Goal: Find specific page/section: Find specific page/section

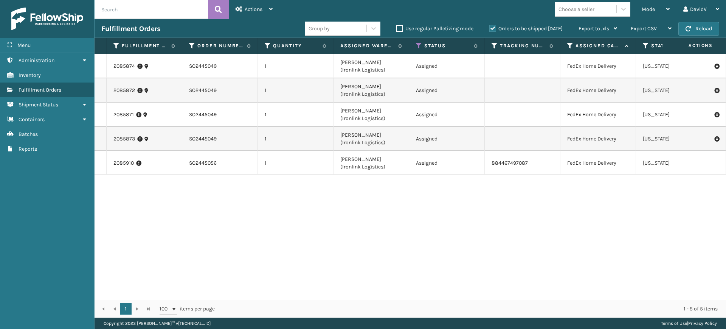
click at [495, 28] on label "Orders to be shipped [DATE]" at bounding box center [526, 28] width 73 height 6
click at [490, 28] on input "Orders to be shipped [DATE]" at bounding box center [490, 26] width 0 height 5
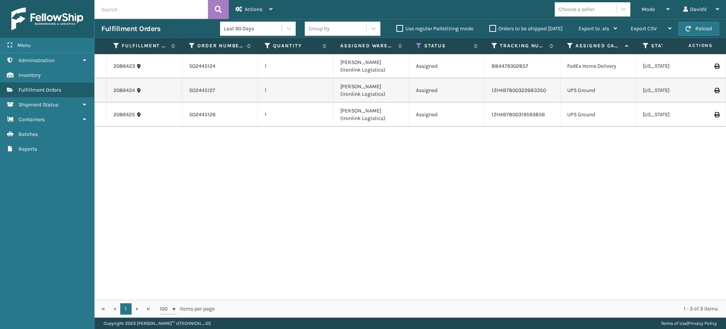
click at [495, 28] on label "Orders to be shipped [DATE]" at bounding box center [526, 28] width 73 height 6
click at [490, 28] on input "Orders to be shipped [DATE]" at bounding box center [490, 26] width 0 height 5
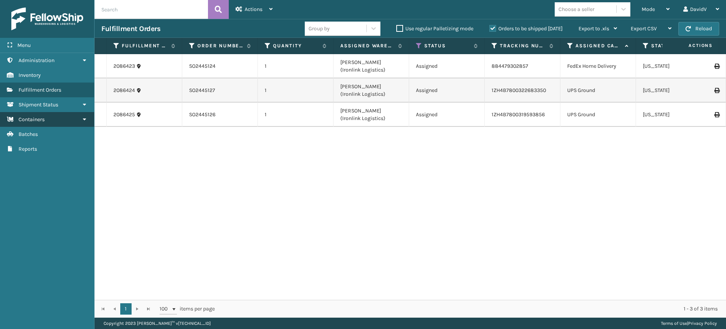
click at [37, 118] on span "Containers" at bounding box center [32, 119] width 26 height 6
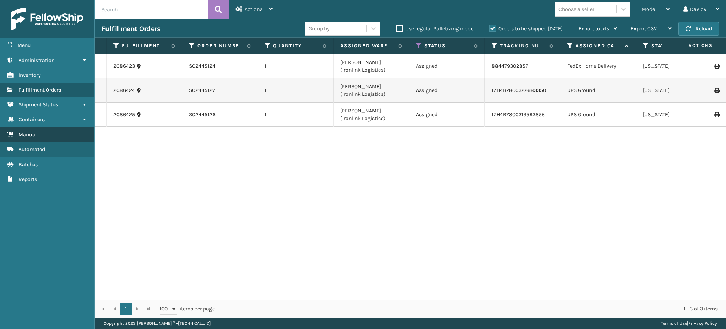
click at [39, 131] on link "Manual" at bounding box center [47, 134] width 94 height 15
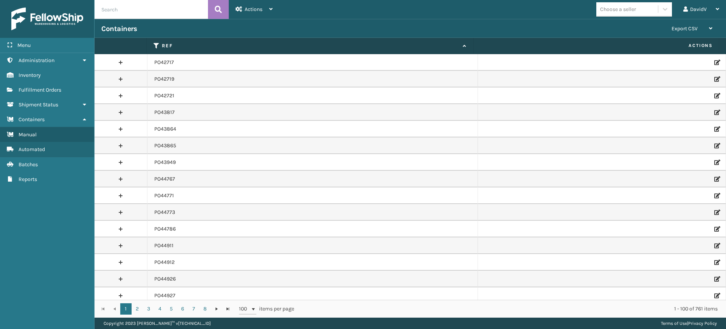
click at [127, 10] on input "text" at bounding box center [151, 9] width 113 height 19
paste input "KOCU4040409"
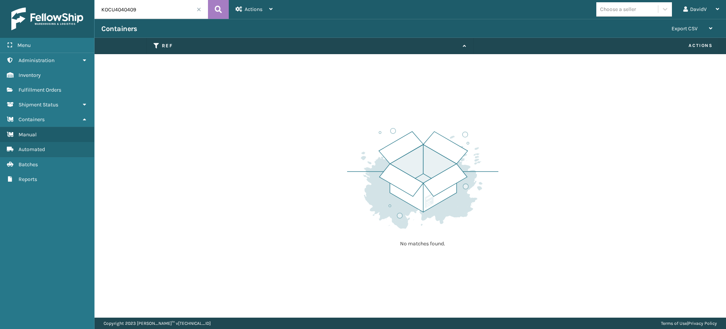
drag, startPoint x: 144, startPoint y: 8, endPoint x: 61, endPoint y: 3, distance: 83.4
click at [64, 0] on div "Menu Administration Inventory Fulfillment Orders Shipment Status Containers Man…" at bounding box center [363, 0] width 726 height 0
type input "PO49686"
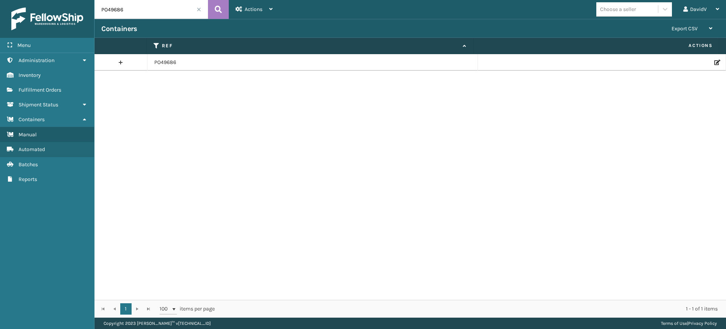
click at [118, 64] on link at bounding box center [121, 62] width 53 height 12
